Goal: Task Accomplishment & Management: Manage account settings

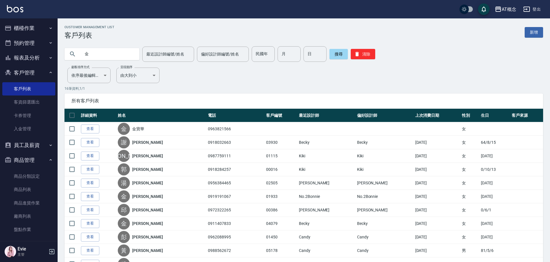
drag, startPoint x: 94, startPoint y: 55, endPoint x: 36, endPoint y: 68, distance: 59.5
click at [40, 65] on div "AT概念 登出 櫃檯作業 打帳單 帳單列表 現金收支登錄 高階收支登錄 材料自購登錄 每日結帳 排班表 現場電腦打卡 預約管理 預約管理 單日預約紀錄 單週預…" at bounding box center [275, 183] width 550 height 366
type input "02895"
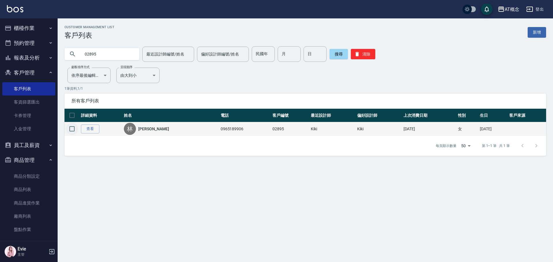
click at [72, 128] on input "checkbox" at bounding box center [72, 129] width 12 height 12
checkbox input "true"
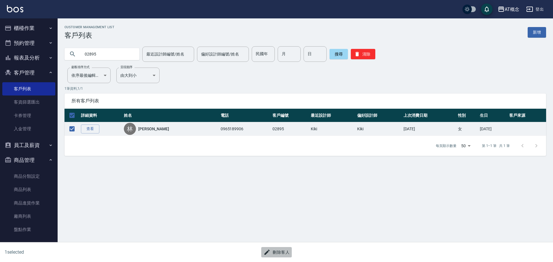
click at [279, 254] on button "刪除客人" at bounding box center [276, 253] width 31 height 11
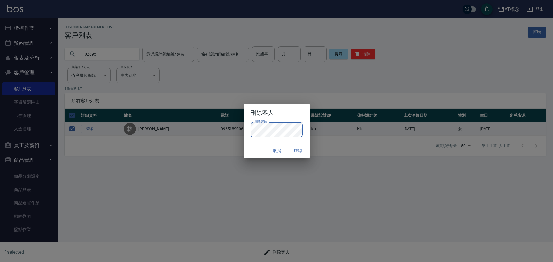
click at [256, 150] on div "取消 確認" at bounding box center [277, 150] width 66 height 15
click at [296, 152] on button "確認" at bounding box center [298, 151] width 18 height 11
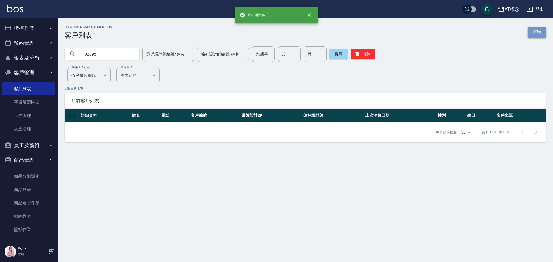
click at [535, 32] on link "新增" at bounding box center [537, 32] width 18 height 11
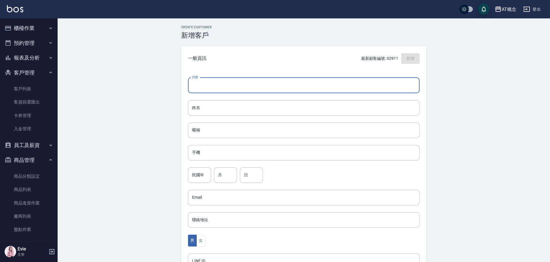
click at [196, 82] on input "代號" at bounding box center [304, 86] width 232 height 16
type input "02895"
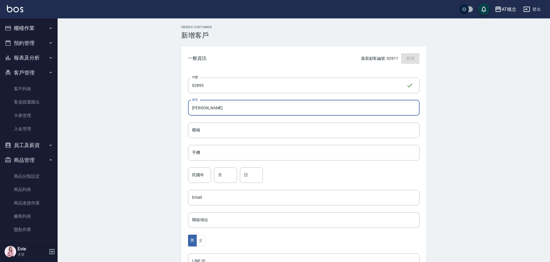
type input "[PERSON_NAME]"
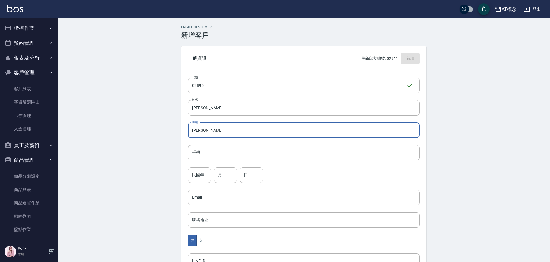
type input "[PERSON_NAME]"
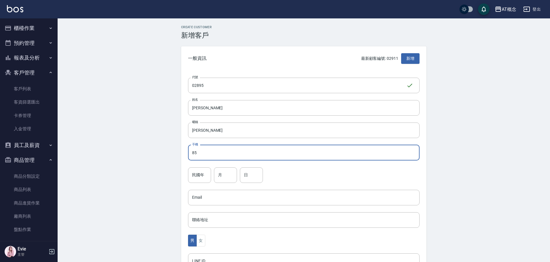
type input "85"
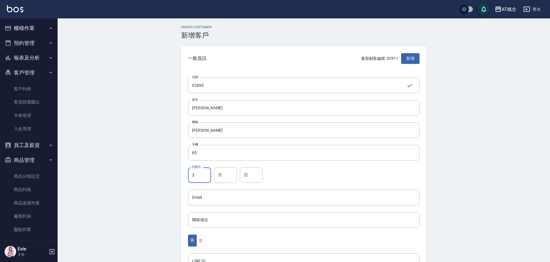
type input "3"
type input "12"
drag, startPoint x: 214, startPoint y: 154, endPoint x: 65, endPoint y: 153, distance: 148.4
click at [124, 150] on div "Create Customer 新增客戶 一般資訊 最新顧客編號: 02911 新增 代號 02895 ​ 代號 姓名 [PERSON_NAME] 姓名 暱稱…" at bounding box center [304, 196] width 493 height 357
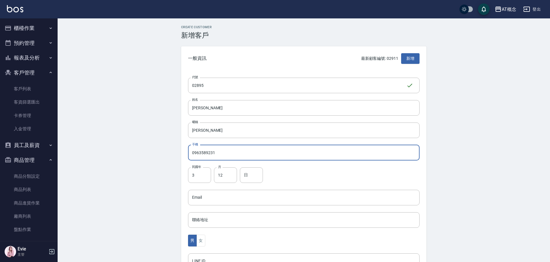
type input "0963589231"
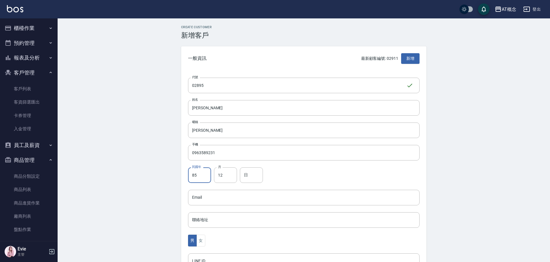
type input "85"
type input "3"
type input "12"
click at [201, 239] on button "女" at bounding box center [201, 241] width 9 height 12
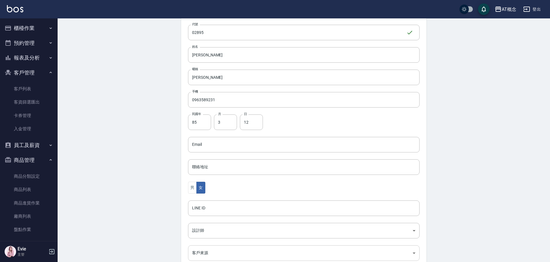
scroll to position [113, 0]
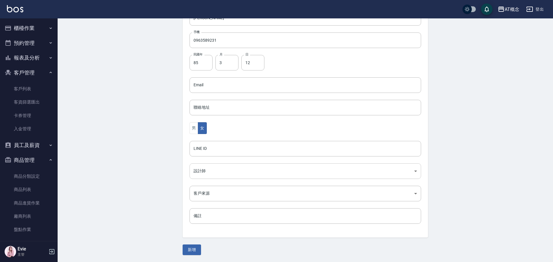
click at [197, 171] on body "AT概念 登出 櫃檯作業 打帳單 帳單列表 現金收支登錄 高階收支登錄 材料自購登錄 每日結帳 排班表 現場電腦打卡 預約管理 預約管理 單日預約紀錄 單週預…" at bounding box center [276, 74] width 553 height 375
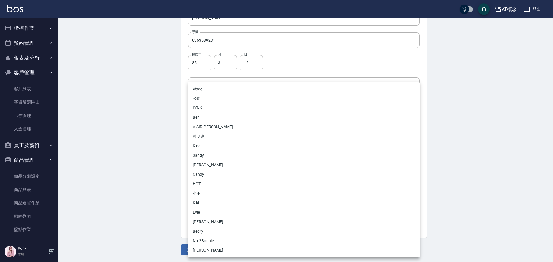
click at [202, 222] on li "[PERSON_NAME]" at bounding box center [304, 223] width 232 height 10
type input "6d66dedd-d7e3-492f-8c05-f4e40e3a1c36"
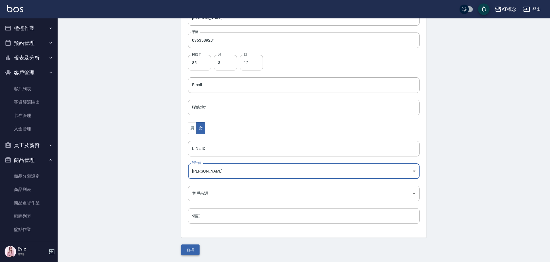
click at [189, 249] on button "新增" at bounding box center [190, 250] width 18 height 11
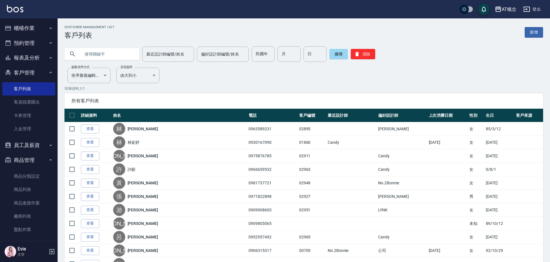
click at [109, 52] on input "text" at bounding box center [108, 54] width 54 height 16
type input "[PERSON_NAME]"
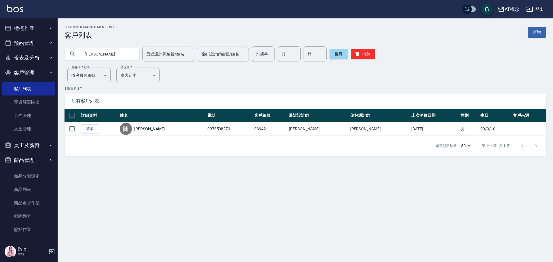
click at [14, 24] on button "櫃檯作業" at bounding box center [28, 28] width 53 height 15
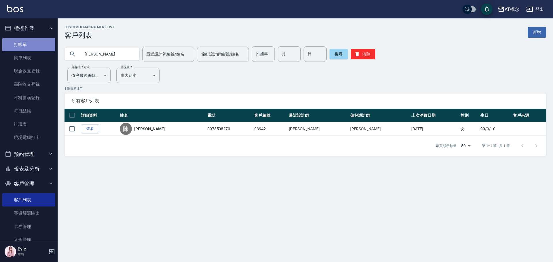
click at [36, 46] on link "打帳單" at bounding box center [28, 44] width 53 height 13
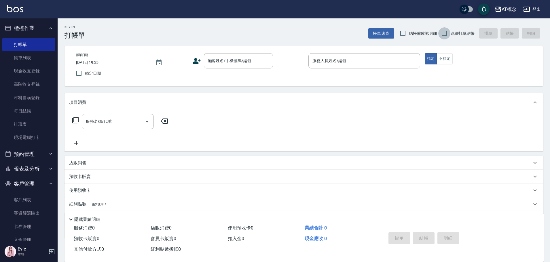
click at [443, 33] on input "連續打單結帳" at bounding box center [445, 33] width 12 height 12
checkbox input "true"
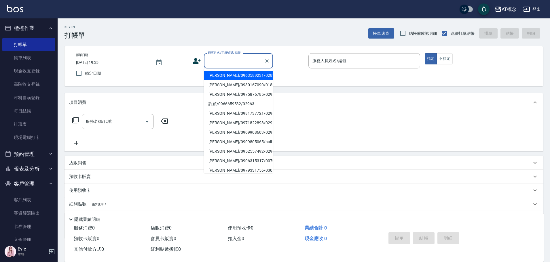
click at [235, 63] on input "顧客姓名/手機號碼/編號" at bounding box center [234, 61] width 55 height 10
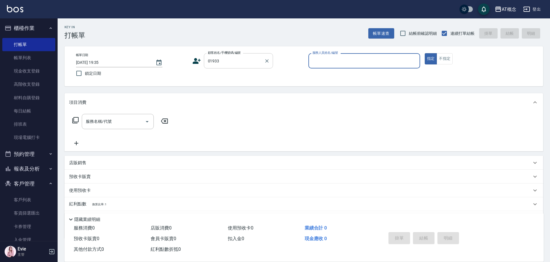
type input "[PERSON_NAME]/0919191067/01933"
type input "[PERSON_NAME]-2"
click at [425, 53] on button "指定" at bounding box center [431, 58] width 12 height 11
type button "true"
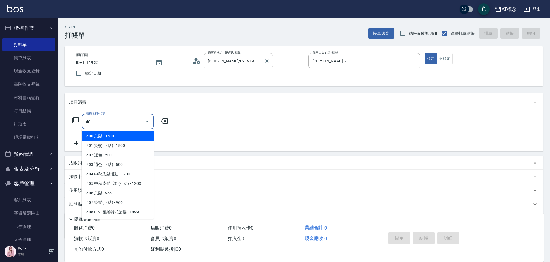
type input "401"
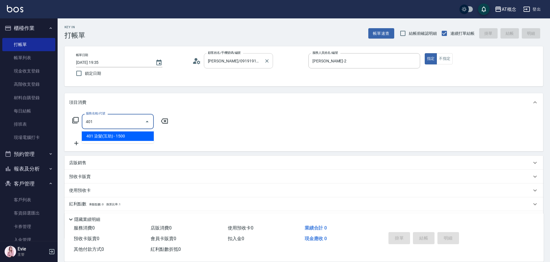
type input "150"
type input "401 染髮(互助)(401)"
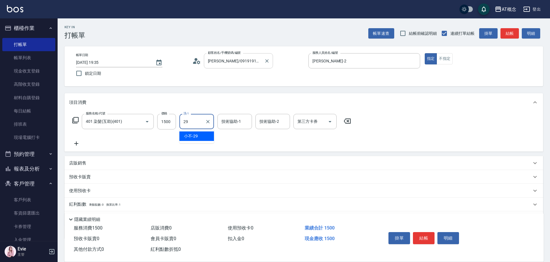
type input "小不-29"
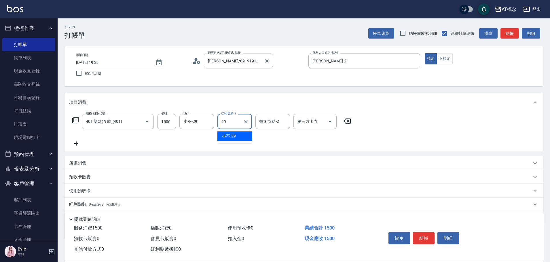
type input "小不-29"
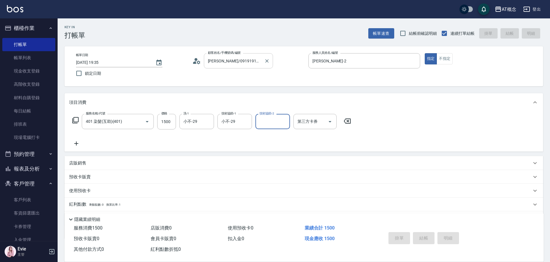
type input "0"
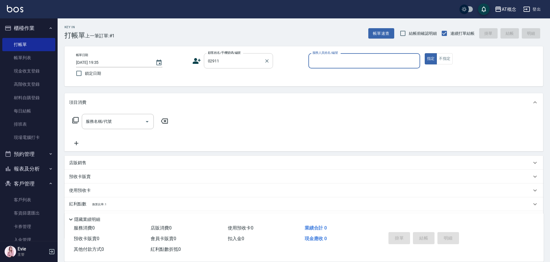
type input "[PERSON_NAME]/0975876785/02911"
type input "Candy-15"
click at [425, 53] on button "指定" at bounding box center [431, 58] width 12 height 11
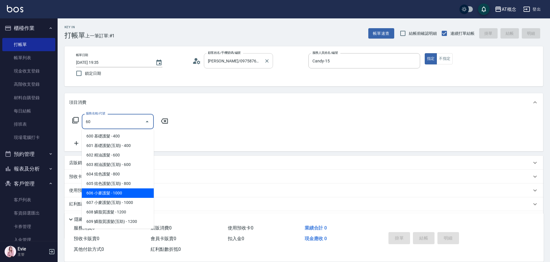
type input "606 小麥護髮(606)"
type input "100"
type input "606 小麥護髮(606)"
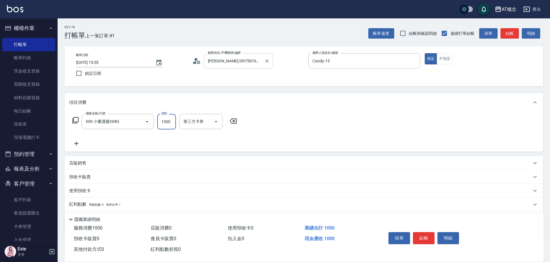
type input "0"
type input "10"
type input "103"
type input "100"
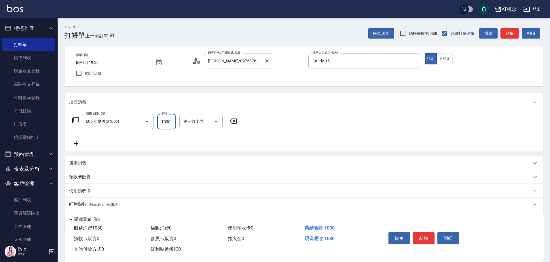
type input "1030"
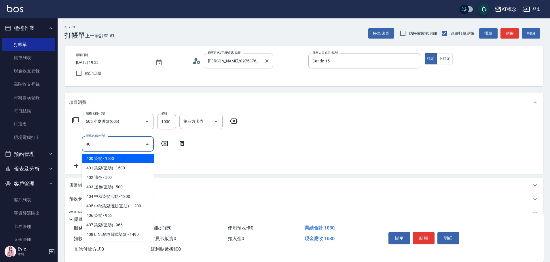
type input "400"
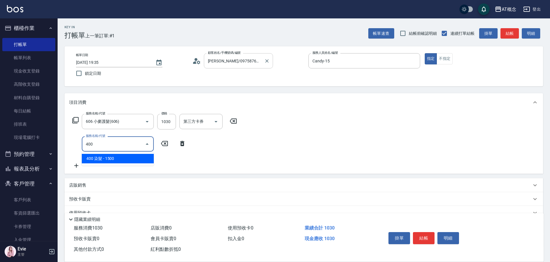
type input "250"
type input "400 染髮(400)"
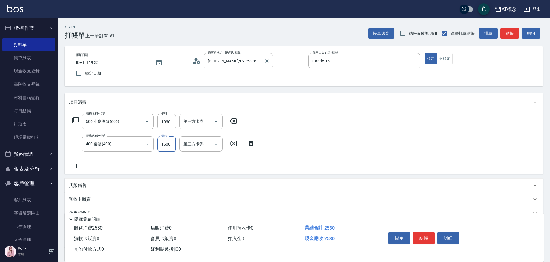
type input "100"
type input "12"
type input "110"
type input "128"
type input "230"
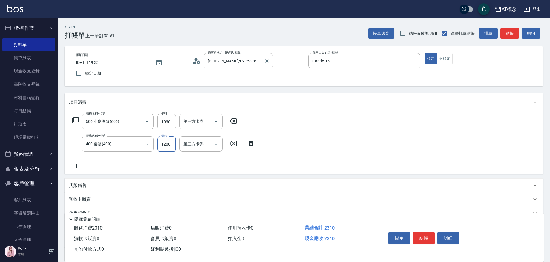
type input "1280"
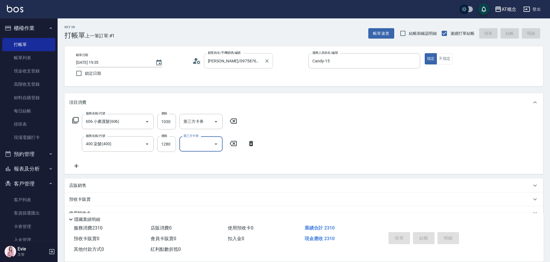
type input "[DATE] 19:36"
type input "0"
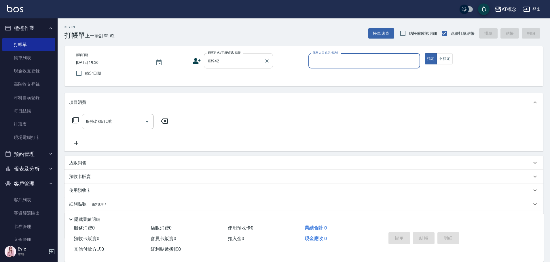
type input "[PERSON_NAME]/0978508270/03942"
type input "Anson-3"
click at [425, 53] on button "指定" at bounding box center [431, 58] width 12 height 11
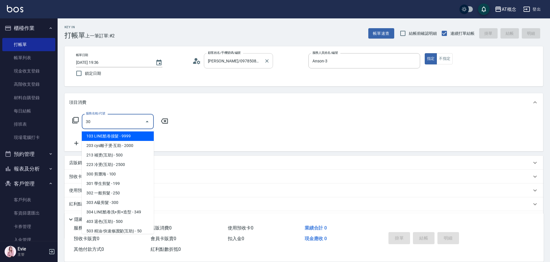
type input "303"
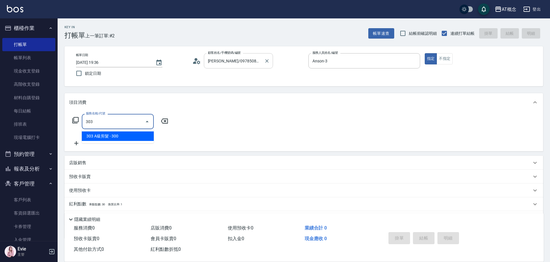
type input "30"
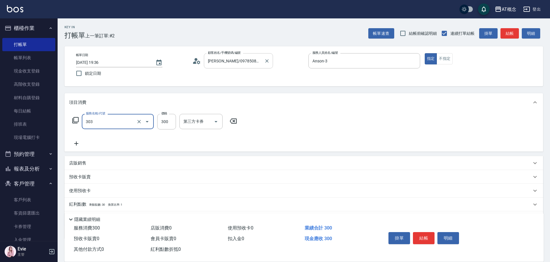
type input "303 A級剪髮(303)"
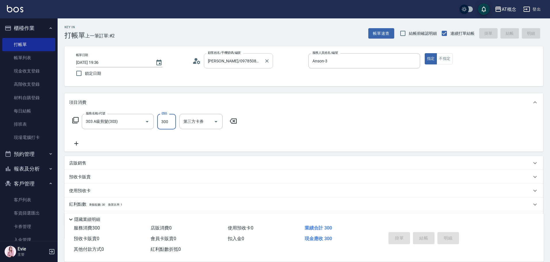
type input "0"
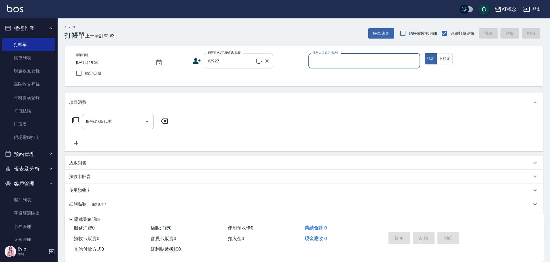
type input "[PERSON_NAME]/0971822898/02927"
type input "Anson-3"
click at [425, 53] on button "指定" at bounding box center [431, 58] width 12 height 11
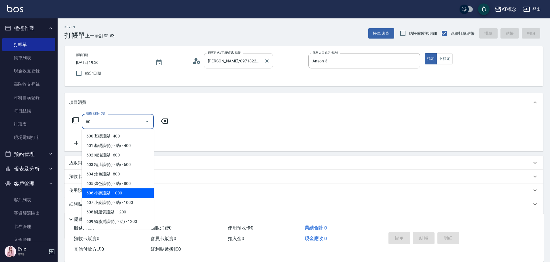
type input "606 小麥護髮(606)"
type input "100"
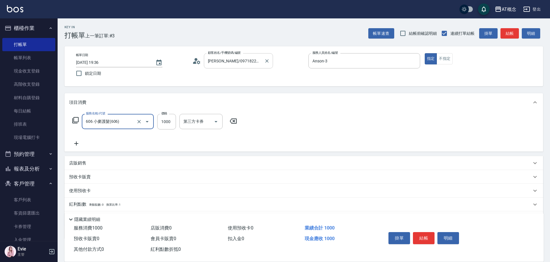
type input "606 小麥護髮(606)"
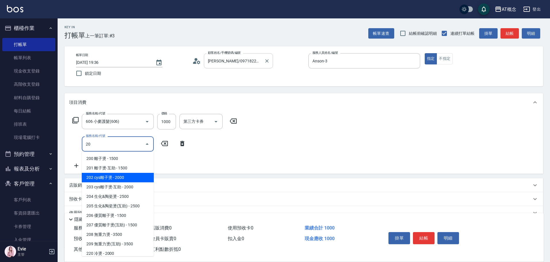
type input "202 cys離子燙(202)"
type input "300"
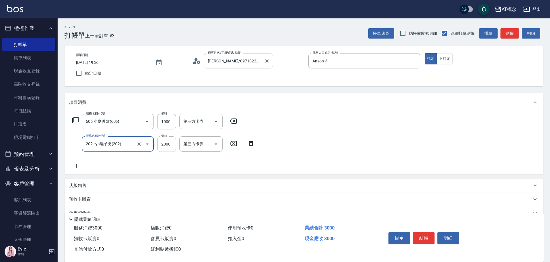
type input "202 cys離子燙(202)"
click at [78, 185] on p "店販銷售" at bounding box center [77, 186] width 17 height 6
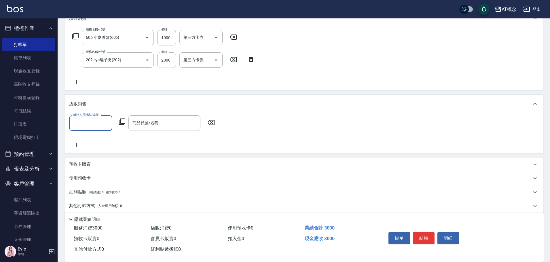
scroll to position [104, 0]
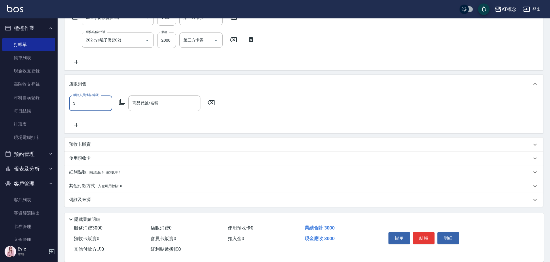
type input "Anson-3"
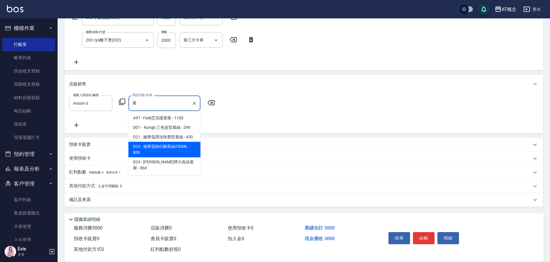
type input "施華蔻棉幻糖慕絲250ML"
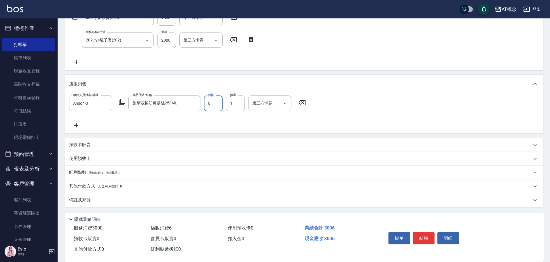
type input "300"
type input "640"
type input "360"
type input "640"
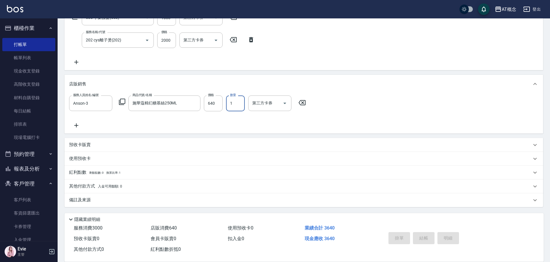
type input "0"
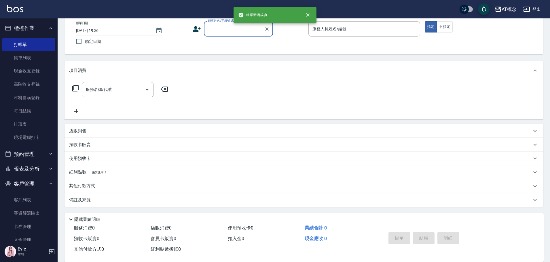
scroll to position [0, 0]
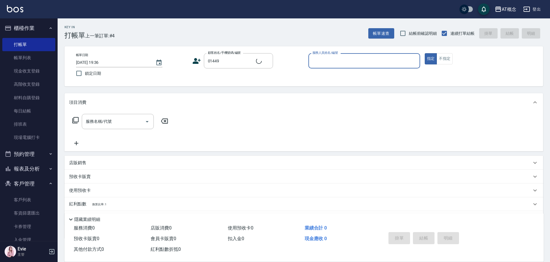
type input "[PERSON_NAME]/0909918618/01449"
type input "[PERSON_NAME]-2"
click at [425, 53] on button "指定" at bounding box center [431, 58] width 12 height 11
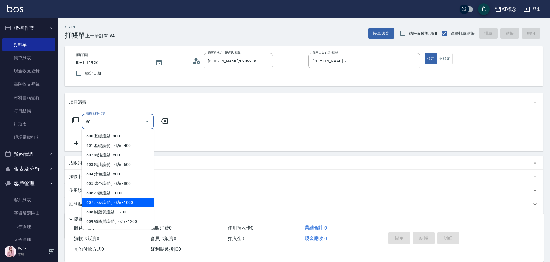
type input "607 小麥護髮(互助)(607)"
type input "100"
type input "607 小麥護髮(互助)(607)"
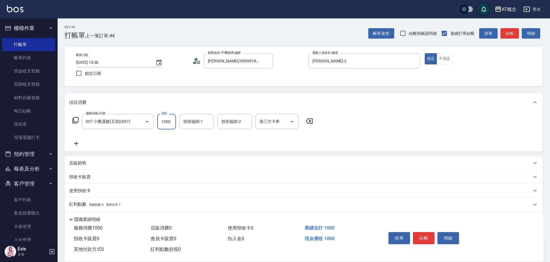
type input "0"
type input "11"
type input "10"
type input "11"
type input "10"
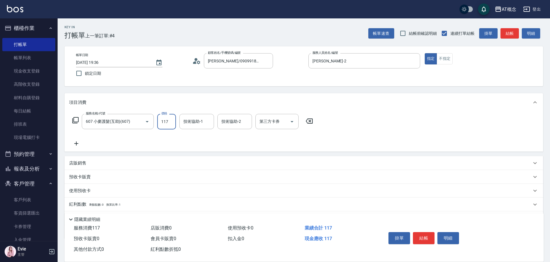
type input "1170"
type input "110"
type input "1170"
type input "[PERSON_NAME]-18"
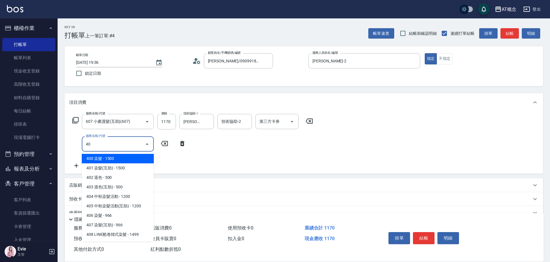
type input "401"
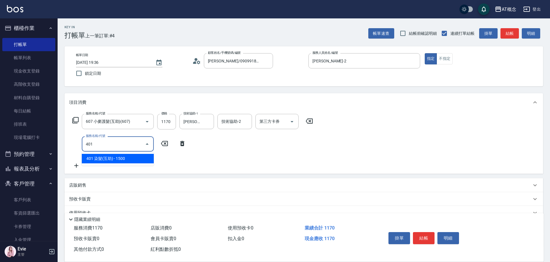
type input "260"
type input "401 染髮(互助)(401)"
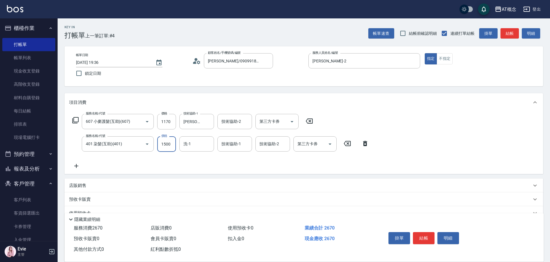
type input "110"
type input "20"
type input "130"
type input "200"
type input "310"
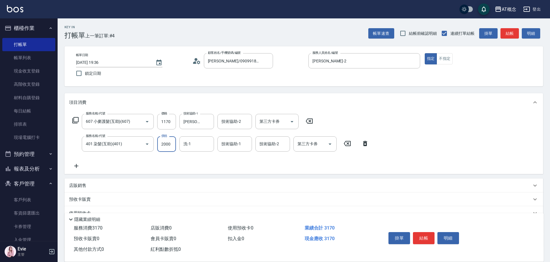
type input "2000"
type input "[PERSON_NAME]-18"
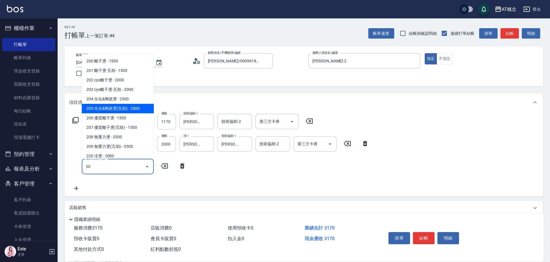
type input "205 生化&陶瓷燙(互助)(205)"
type input "560"
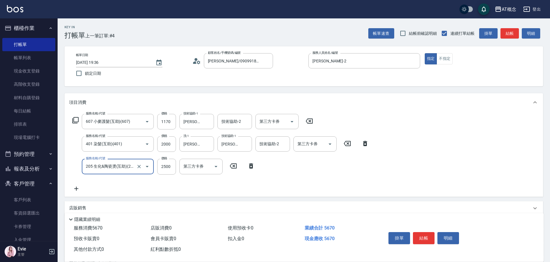
type input "205 生化&陶瓷燙(互助)(205)"
type input "310"
type input "280"
type input "590"
type input "2800"
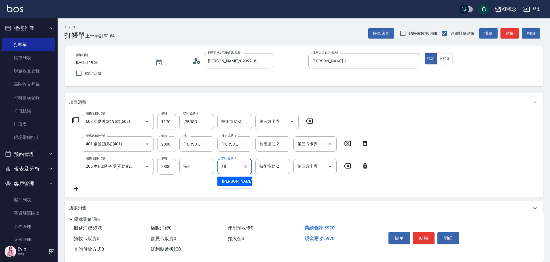
type input "[PERSON_NAME]-18"
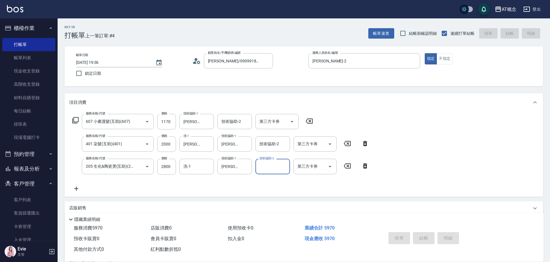
type input "[DATE] 19:37"
type input "0"
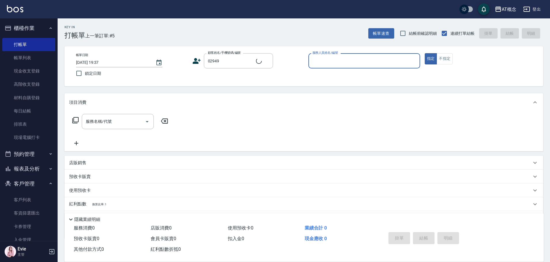
type input "[PERSON_NAME]/0981737721/02949"
type input "[PERSON_NAME]-2"
click at [425, 53] on button "指定" at bounding box center [431, 58] width 12 height 11
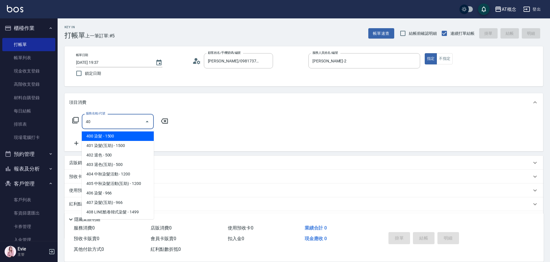
type input "401"
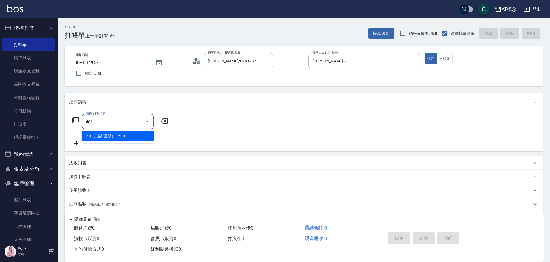
type input "150"
type input "401 染髮(互助)(401)"
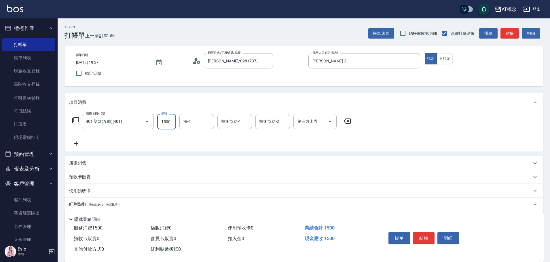
type input "0"
type input "12"
type input "10"
type input "1249"
type input "120"
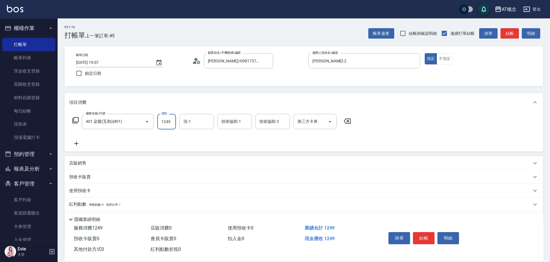
type input "1249"
type input "5"
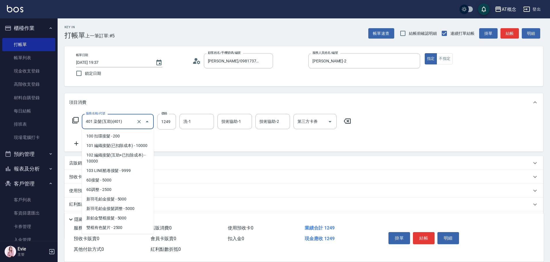
click at [114, 120] on input "401 染髮(互助)(401)" at bounding box center [109, 122] width 51 height 10
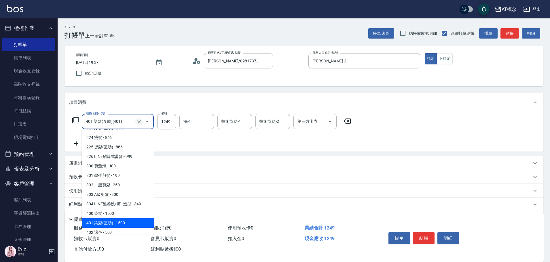
click at [137, 121] on icon "Clear" at bounding box center [139, 122] width 6 height 6
type input "0"
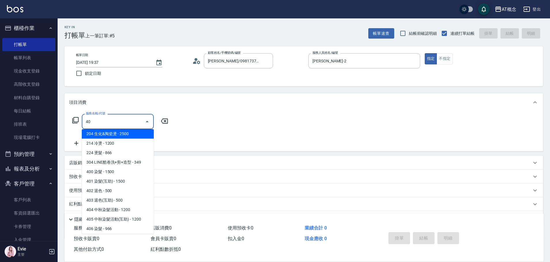
scroll to position [0, 0]
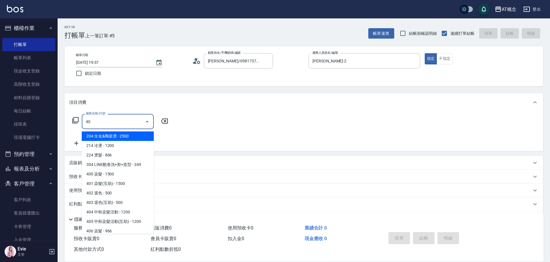
type input "400"
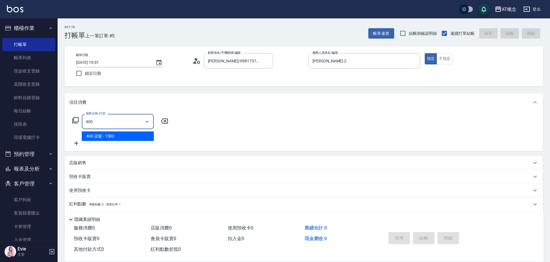
type input "150"
type input "400 染髮(400)"
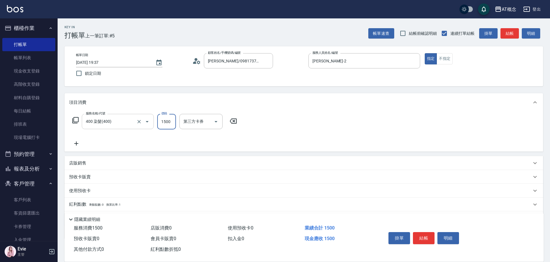
type input "0"
type input "12"
type input "10"
type input "124"
type input "120"
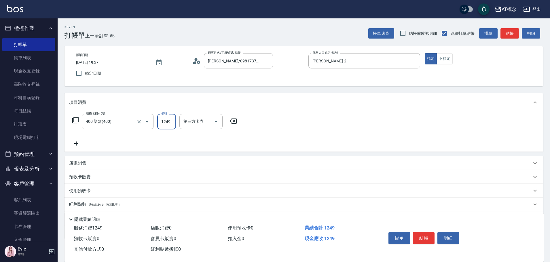
type input "1249"
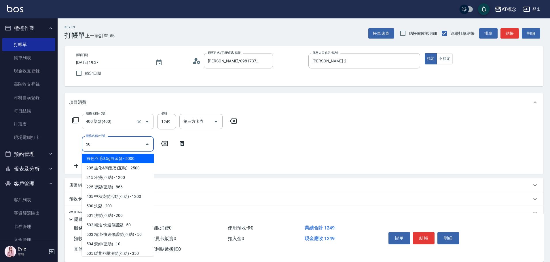
type input "501"
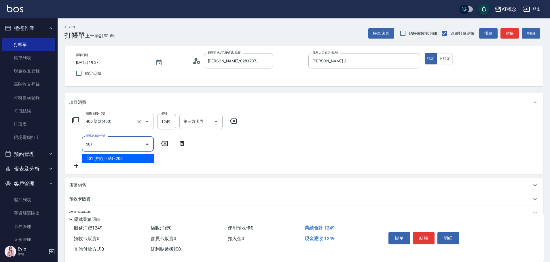
type input "140"
type input "501 洗髮(互助)(501)"
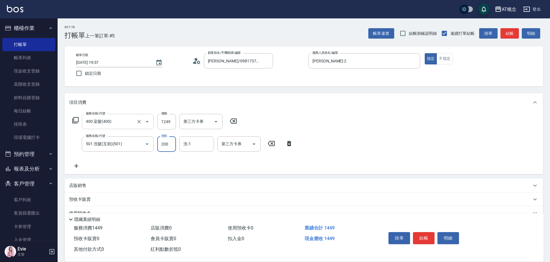
type input "120"
type input "250"
type input "140"
type input "250"
type input "[PERSON_NAME]-18"
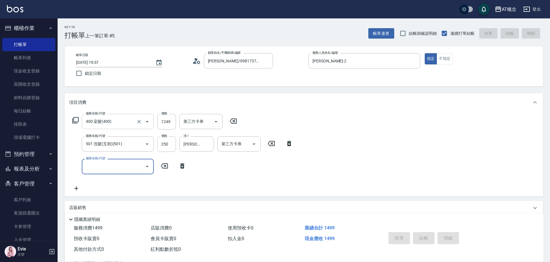
type input "0"
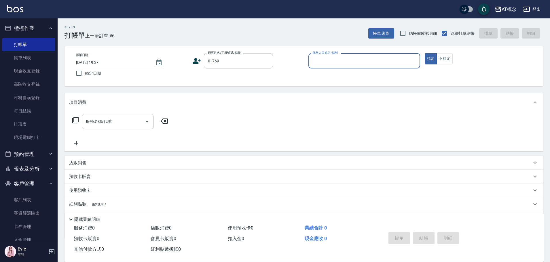
type input "[PERSON_NAME]/0979520241/01769"
type input "Anson-3"
click at [425, 53] on button "指定" at bounding box center [431, 58] width 12 height 11
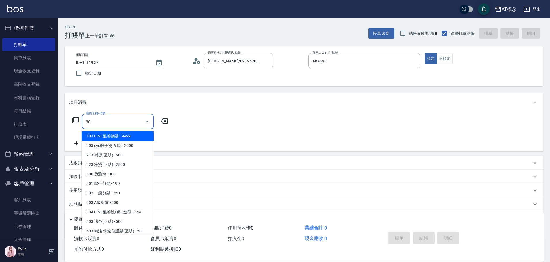
type input "303"
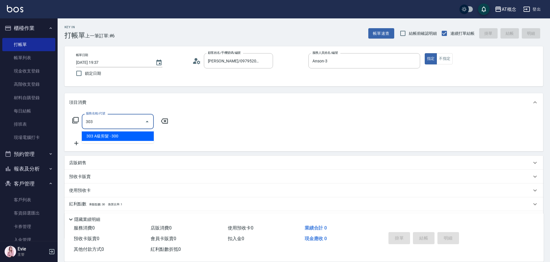
type input "30"
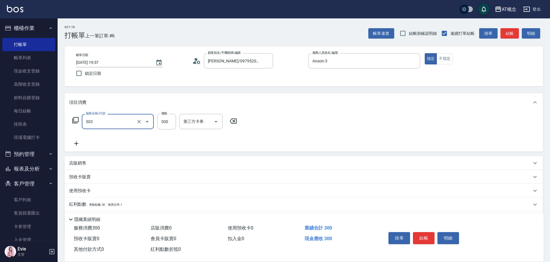
type input "303 A級剪髮(303)"
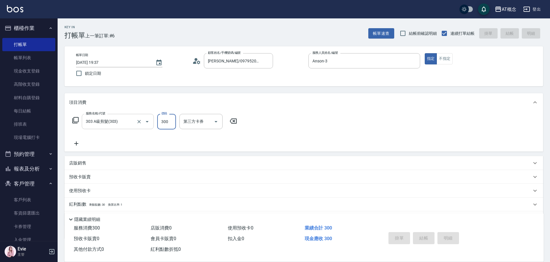
type input "[DATE] 19:38"
type input "0"
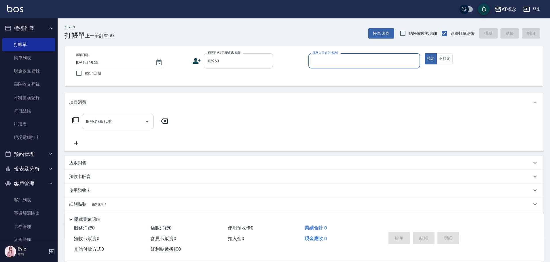
type input "許願/0966659532/02963"
type input "Candy-15"
click at [425, 53] on button "指定" at bounding box center [431, 58] width 12 height 11
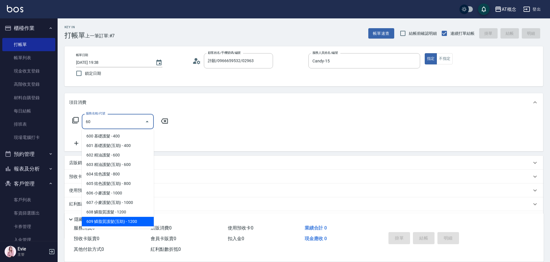
type input "609 鱗脂質護髮(互助)(609)"
type input "120"
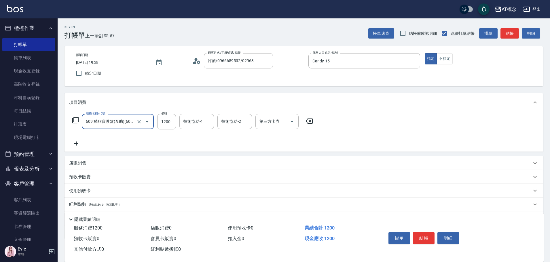
type input "609 鱗脂質護髮(互助)(609)"
type input "Sandy-25"
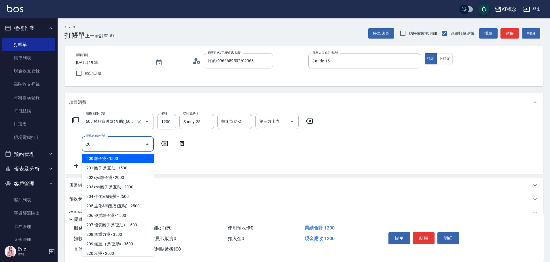
type input "200 離子燙(200)"
type input "270"
type input "200 離子燙(200)"
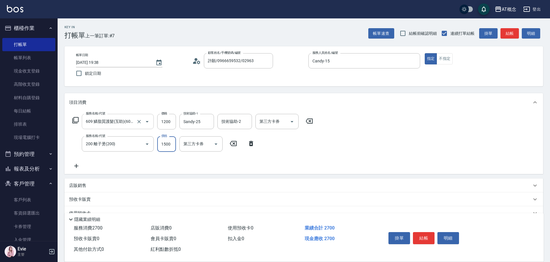
type input "120"
type input "13"
type input "130"
type input "139"
type input "250"
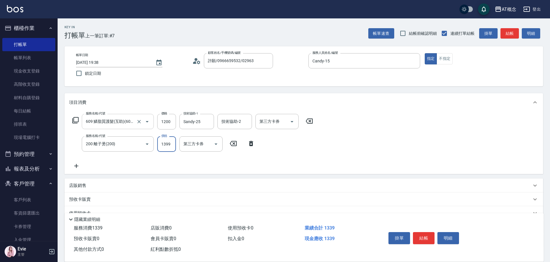
type input "1399"
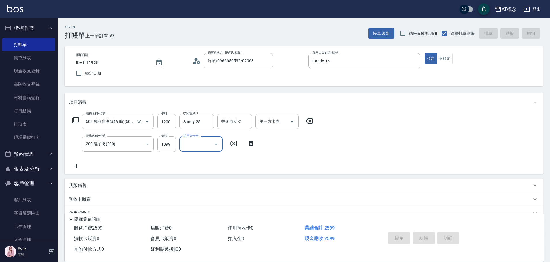
type input "0"
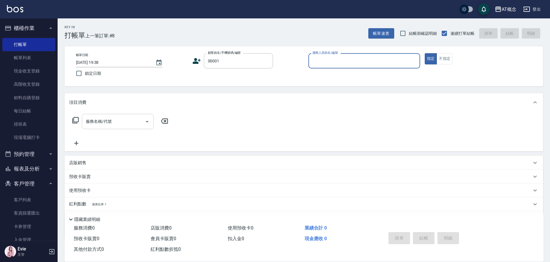
type input "公司/公司/00001"
type input "Anson-3"
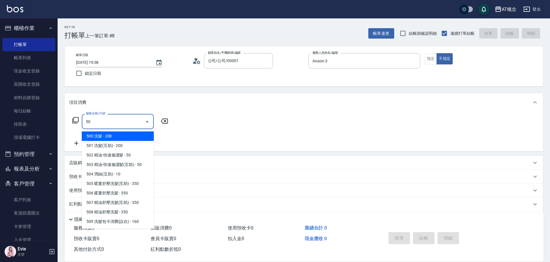
type input "501"
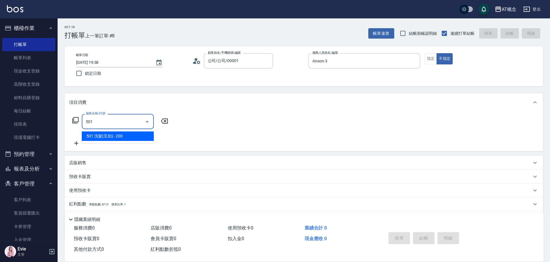
type input "20"
type input "501 洗髮(互助)(501)"
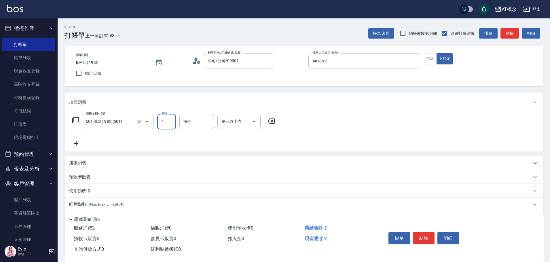
type input "0"
type input "250"
type input "20"
type input "250"
type input "小不-29"
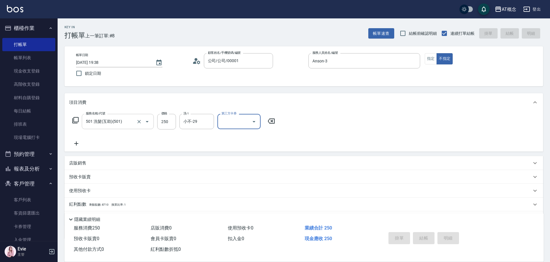
type input "0"
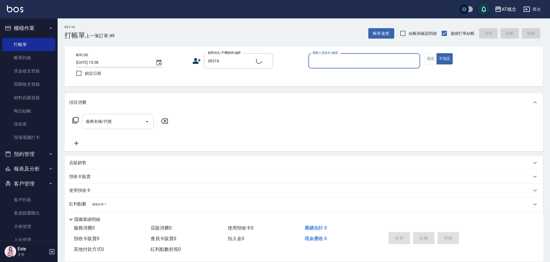
type input "[PERSON_NAME]/0989532065/00318"
click at [437, 53] on button "不指定" at bounding box center [445, 58] width 16 height 11
click at [425, 53] on button "指定" at bounding box center [431, 58] width 12 height 11
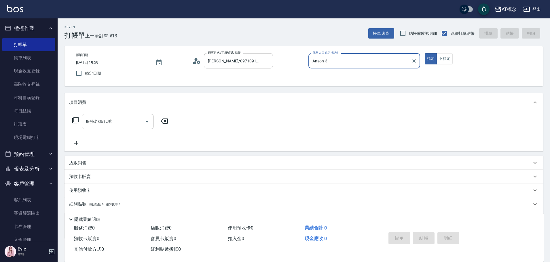
click at [425, 53] on button "指定" at bounding box center [431, 58] width 12 height 11
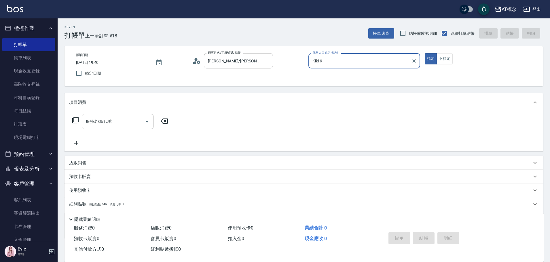
click at [425, 53] on button "指定" at bounding box center [431, 58] width 12 height 11
click at [437, 53] on button "不指定" at bounding box center [445, 58] width 16 height 11
click at [472, 122] on div "服務名稱/代號 服務名稱/代號" at bounding box center [304, 132] width 479 height 40
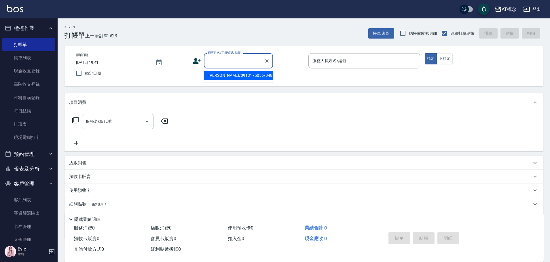
click at [236, 61] on input "顧客姓名/手機號碼/編號" at bounding box center [234, 61] width 55 height 10
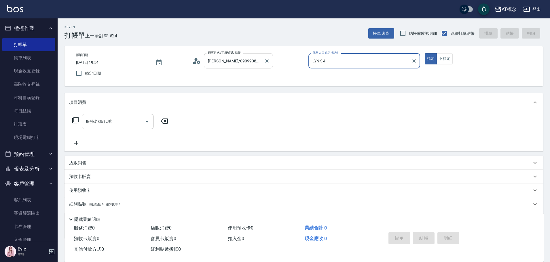
click at [425, 53] on button "指定" at bounding box center [431, 58] width 12 height 11
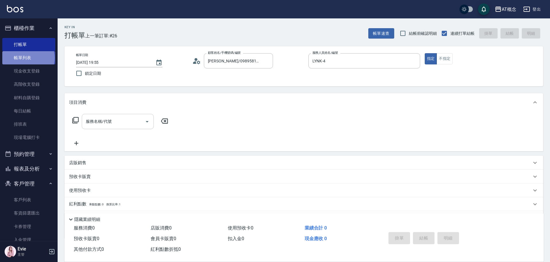
click at [28, 58] on link "帳單列表" at bounding box center [28, 57] width 53 height 13
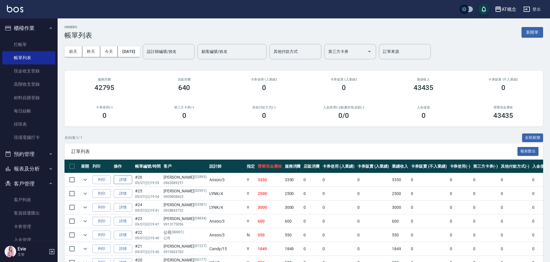
click at [123, 180] on link "詳情" at bounding box center [123, 180] width 18 height 9
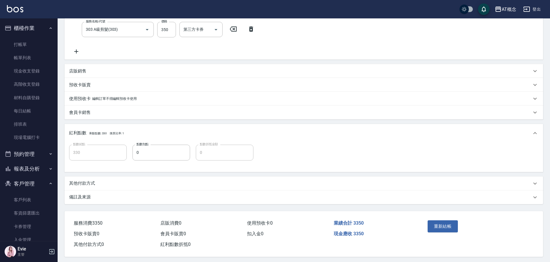
scroll to position [120, 0]
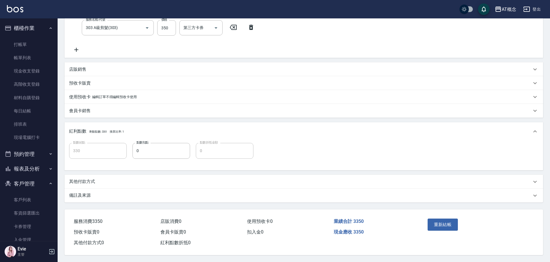
click at [84, 179] on p "其他付款方式" at bounding box center [82, 182] width 26 height 6
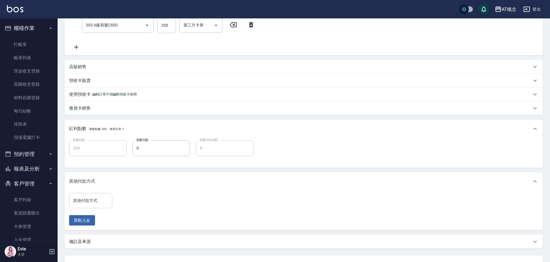
click at [99, 199] on input "其他付款方式" at bounding box center [91, 201] width 38 height 10
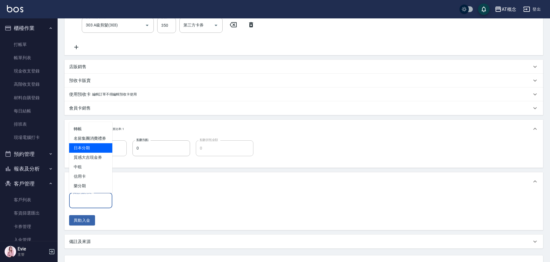
click at [90, 150] on span "日本分期" at bounding box center [90, 148] width 43 height 10
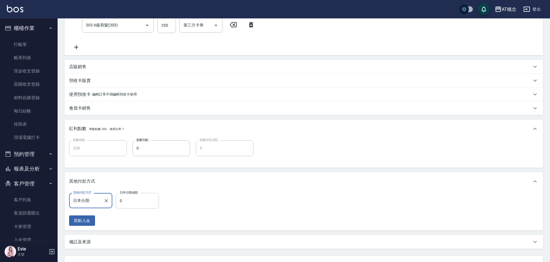
click at [133, 201] on input "0" at bounding box center [137, 201] width 43 height 16
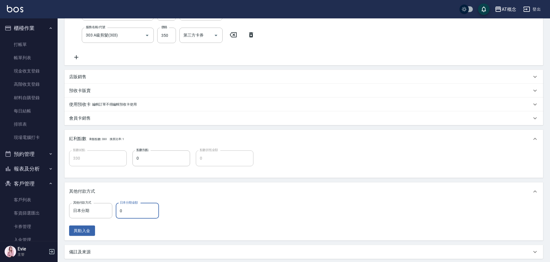
scroll to position [169, 0]
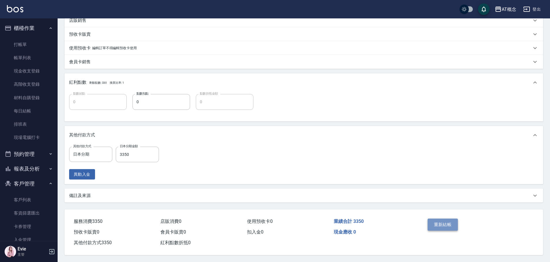
click at [436, 225] on button "重新結帳" at bounding box center [443, 225] width 31 height 12
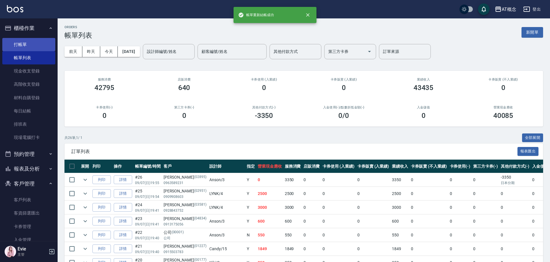
drag, startPoint x: 16, startPoint y: 44, endPoint x: 21, endPoint y: 43, distance: 5.2
click at [16, 44] on link "打帳單" at bounding box center [28, 44] width 53 height 13
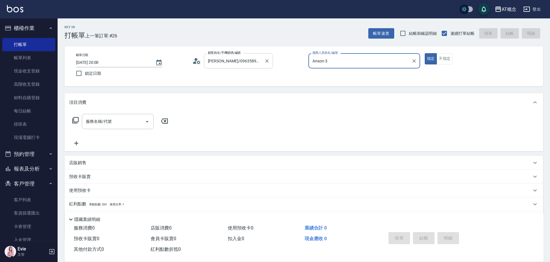
click at [425, 53] on button "指定" at bounding box center [431, 58] width 12 height 11
click at [76, 160] on p "店販銷售" at bounding box center [77, 163] width 17 height 6
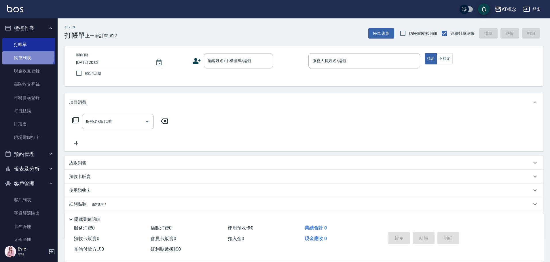
click at [25, 56] on link "帳單列表" at bounding box center [28, 57] width 53 height 13
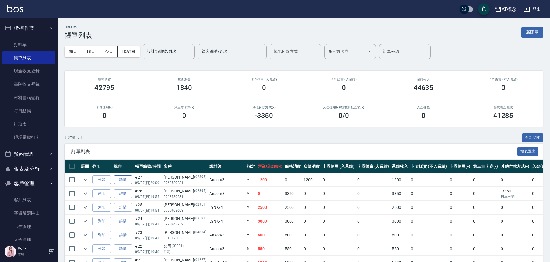
click at [121, 181] on link "詳情" at bounding box center [123, 180] width 18 height 9
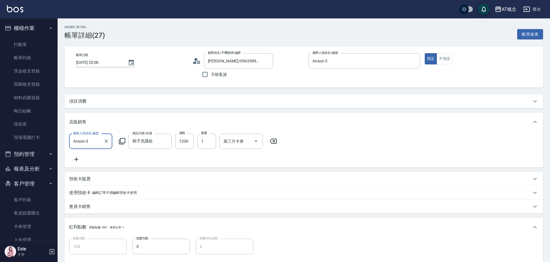
scroll to position [103, 0]
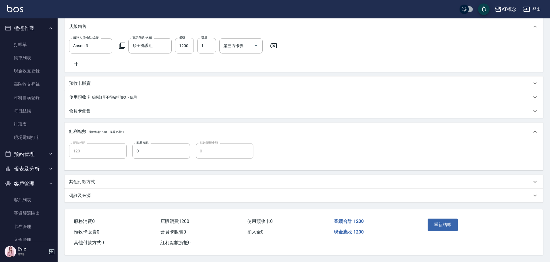
click at [85, 179] on p "其他付款方式" at bounding box center [82, 182] width 26 height 6
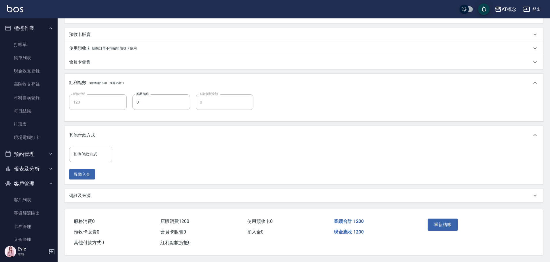
scroll to position [152, 0]
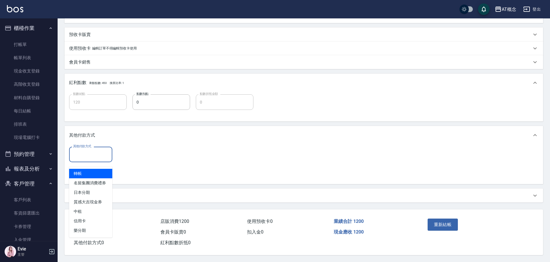
click at [101, 152] on input "其他付款方式" at bounding box center [91, 155] width 38 height 10
click at [82, 188] on span "日本分期" at bounding box center [90, 193] width 43 height 10
click at [134, 153] on input "0" at bounding box center [137, 155] width 43 height 16
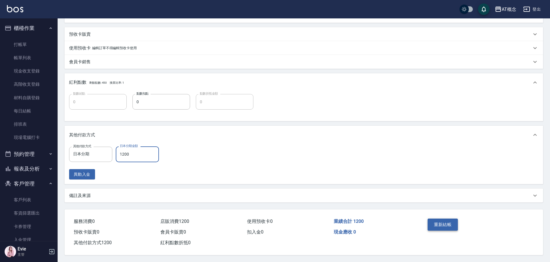
click at [443, 222] on button "重新結帳" at bounding box center [443, 225] width 31 height 12
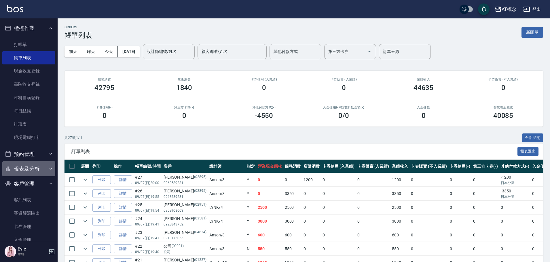
click at [31, 171] on button "報表及分析" at bounding box center [28, 169] width 53 height 15
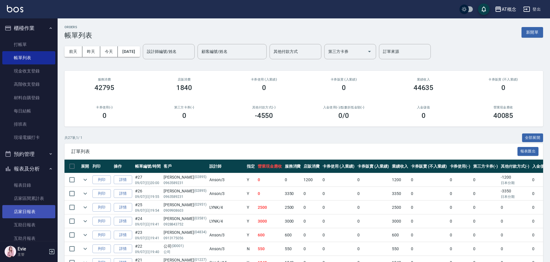
click at [26, 210] on link "店家日報表" at bounding box center [28, 211] width 53 height 13
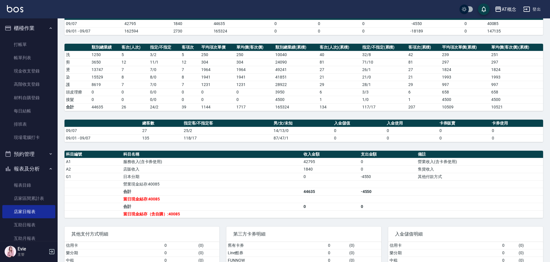
scroll to position [58, 0]
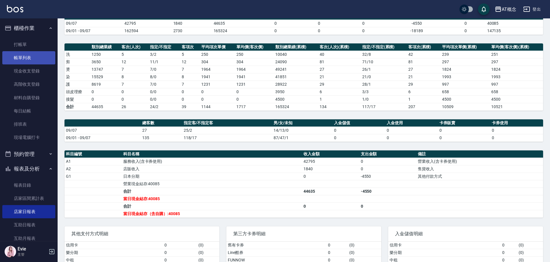
click at [27, 60] on link "帳單列表" at bounding box center [28, 57] width 53 height 13
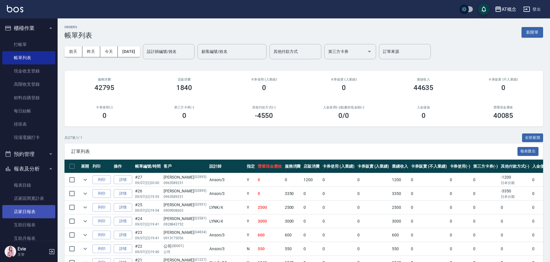
click at [23, 211] on link "店家日報表" at bounding box center [28, 211] width 53 height 13
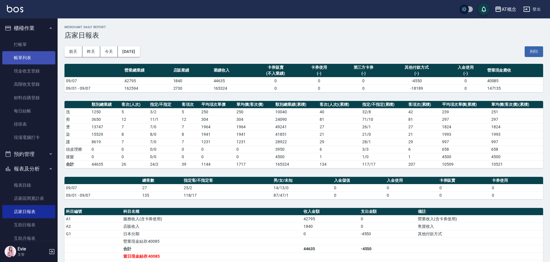
click at [17, 55] on link "帳單列表" at bounding box center [28, 57] width 53 height 13
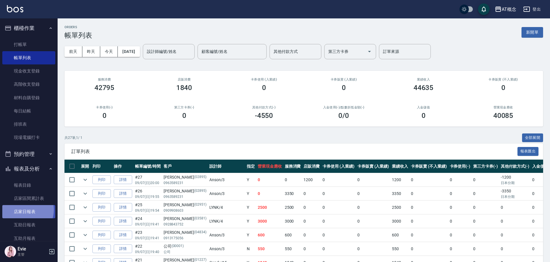
click at [22, 210] on link "店家日報表" at bounding box center [28, 211] width 53 height 13
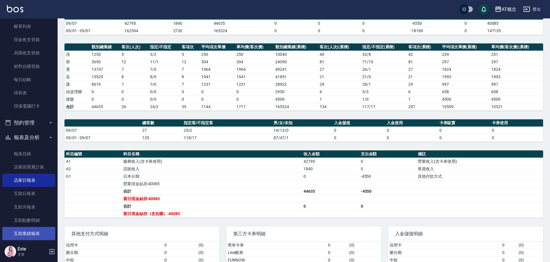
scroll to position [58, 0]
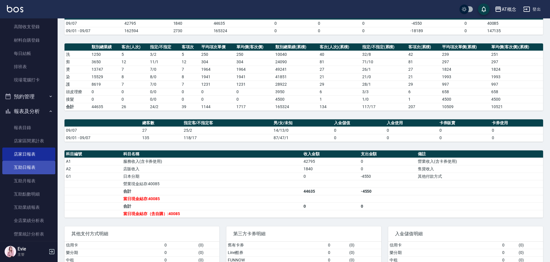
drag, startPoint x: 32, startPoint y: 169, endPoint x: 36, endPoint y: 172, distance: 4.9
click at [32, 169] on link "互助日報表" at bounding box center [28, 167] width 53 height 13
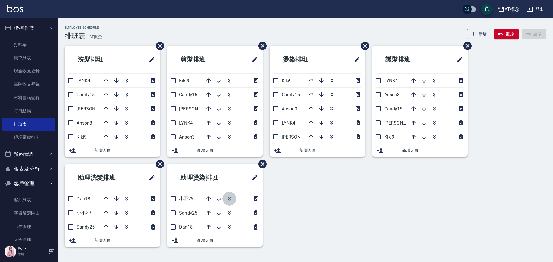
click at [228, 199] on icon "button" at bounding box center [229, 199] width 7 height 7
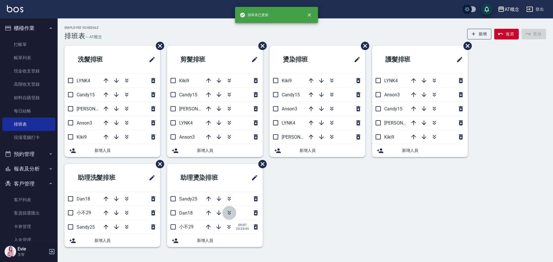
click at [230, 213] on icon "button" at bounding box center [229, 213] width 7 height 7
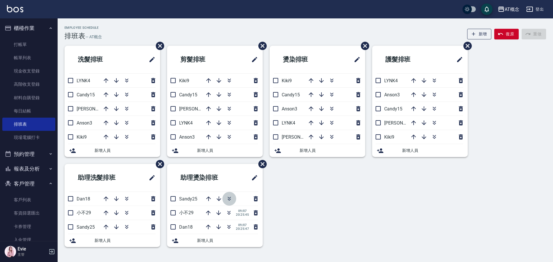
click at [229, 199] on icon "button" at bounding box center [229, 199] width 7 height 7
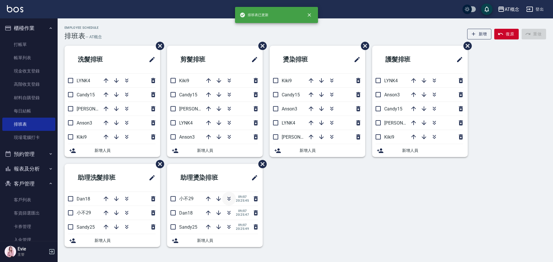
click at [229, 198] on icon "button" at bounding box center [229, 199] width 7 height 7
click at [219, 200] on icon "button" at bounding box center [218, 199] width 5 height 5
